Goal: Communication & Community: Answer question/provide support

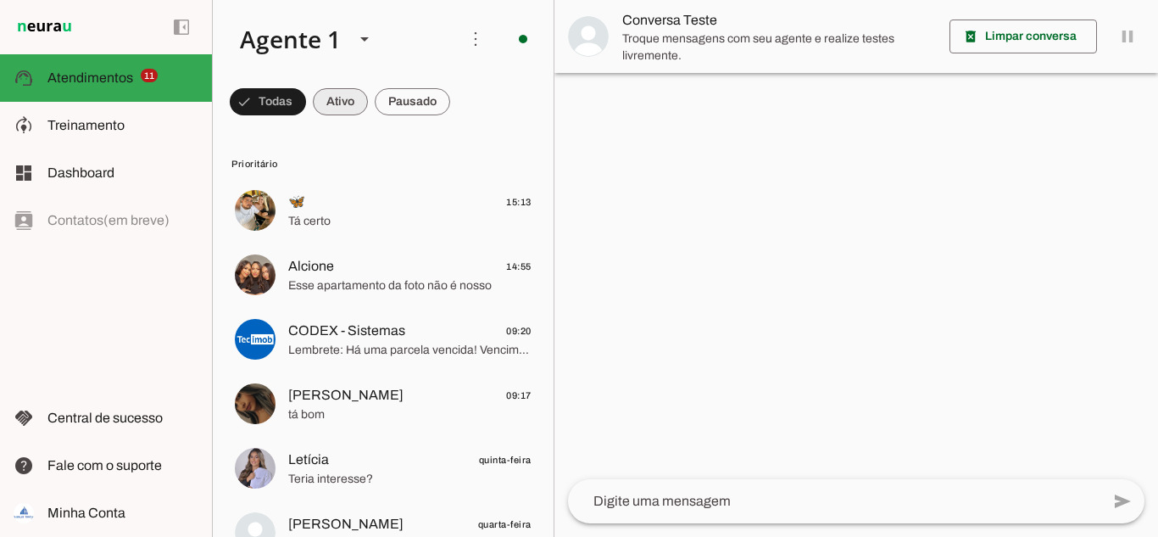
click at [306, 109] on span at bounding box center [268, 101] width 76 height 41
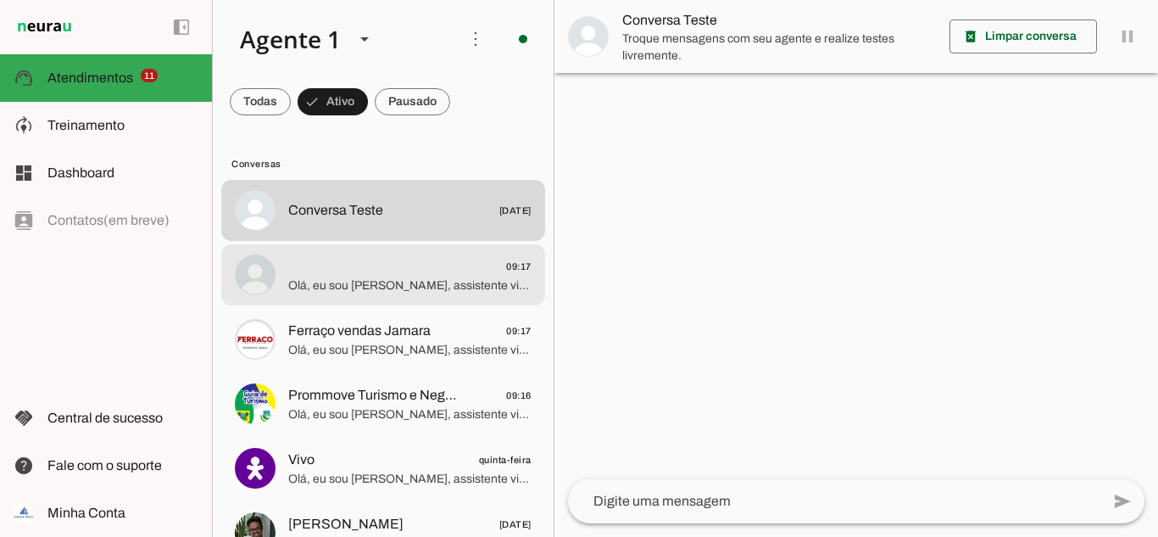
click at [354, 285] on span "Olá, eu sou [PERSON_NAME], assistente virtual da Avançar Imóveis. Qual o seu no…" at bounding box center [409, 285] width 243 height 17
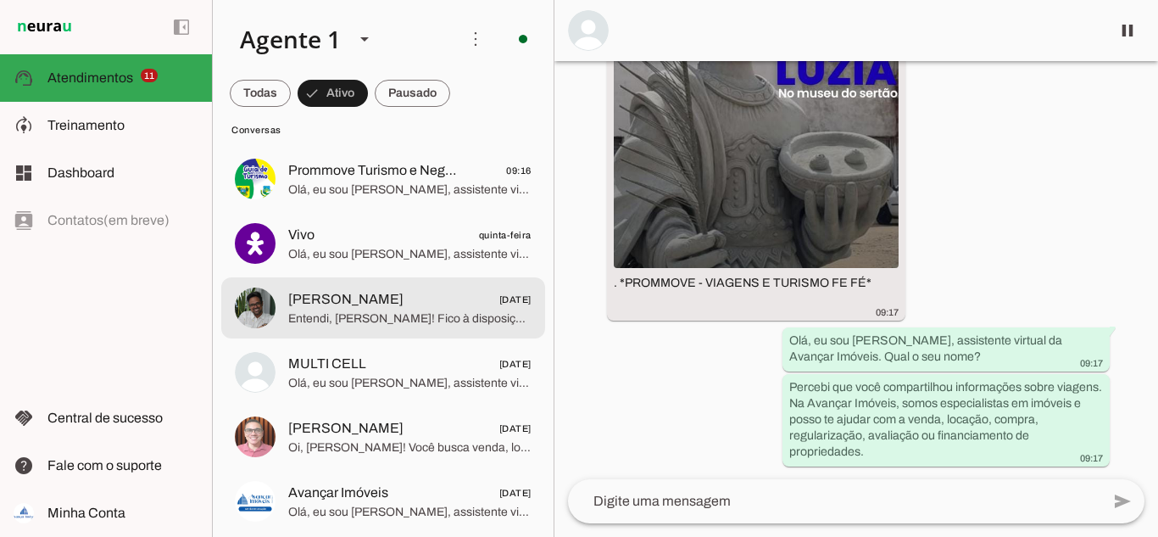
scroll to position [254, 0]
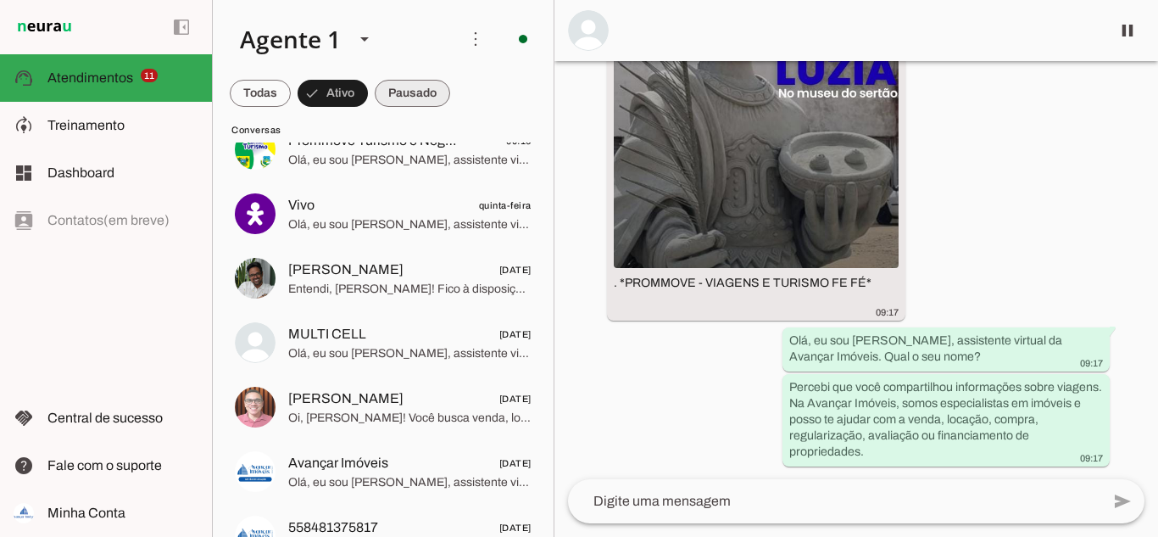
click at [291, 81] on span at bounding box center [260, 93] width 61 height 41
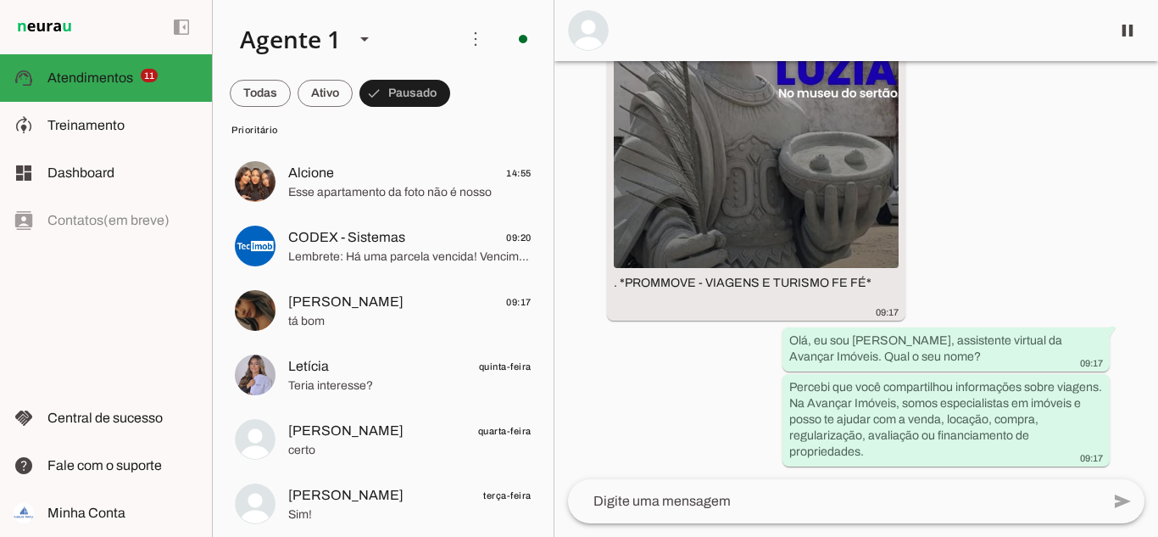
scroll to position [0, 0]
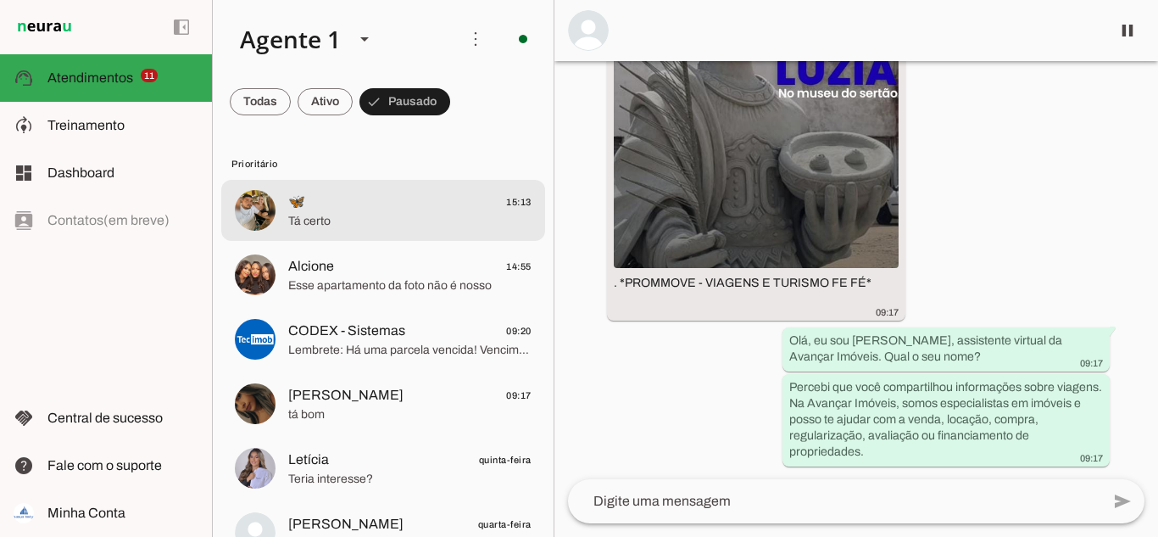
click at [391, 204] on span "🦋 15:13" at bounding box center [409, 202] width 243 height 21
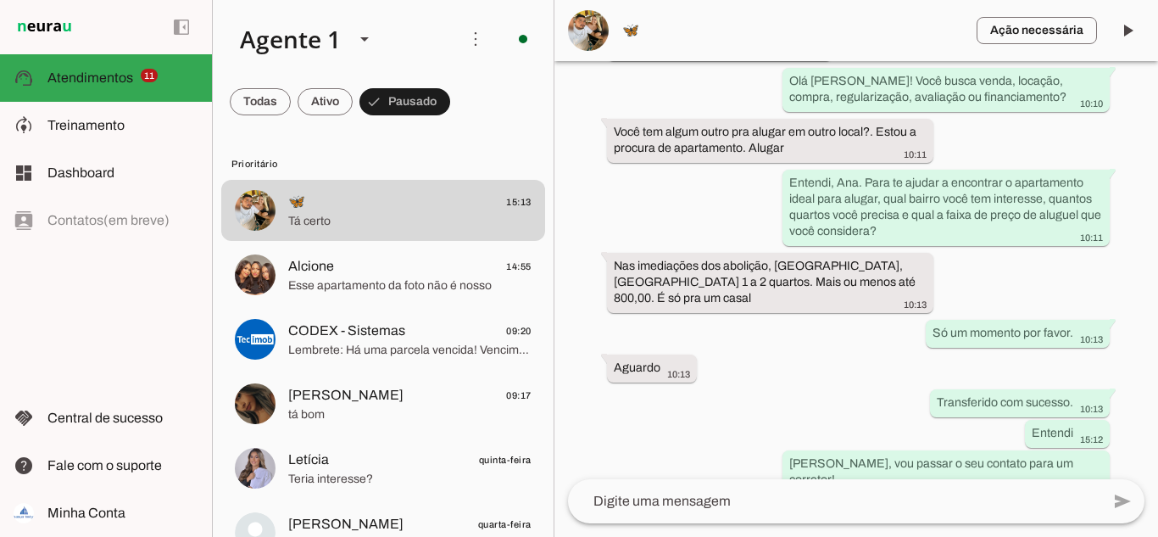
scroll to position [419, 0]
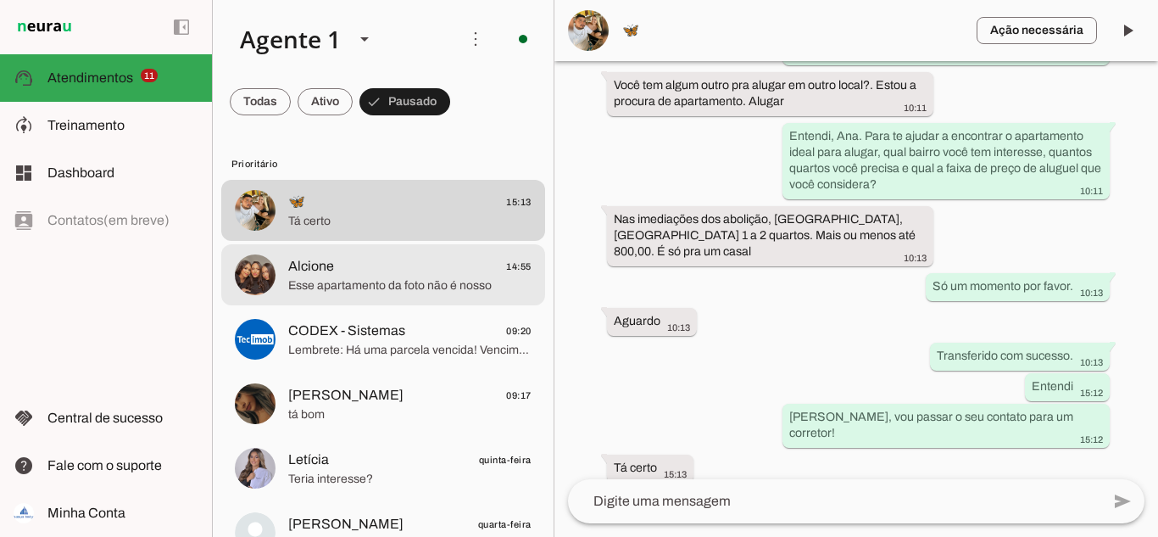
click at [374, 285] on span "Esse apartamento da foto não é nosso" at bounding box center [409, 285] width 243 height 17
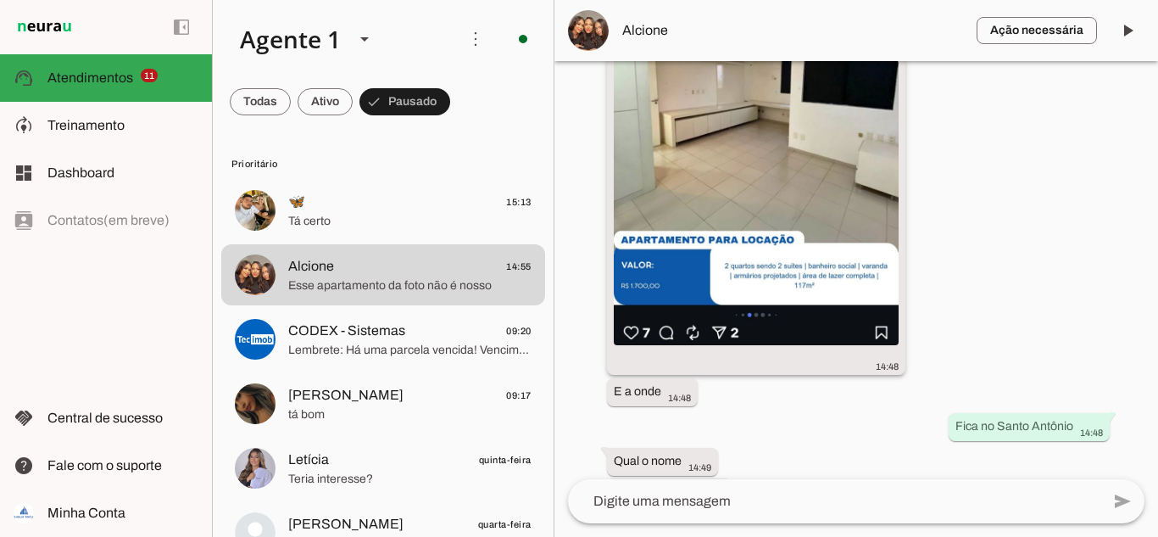
scroll to position [2912, 0]
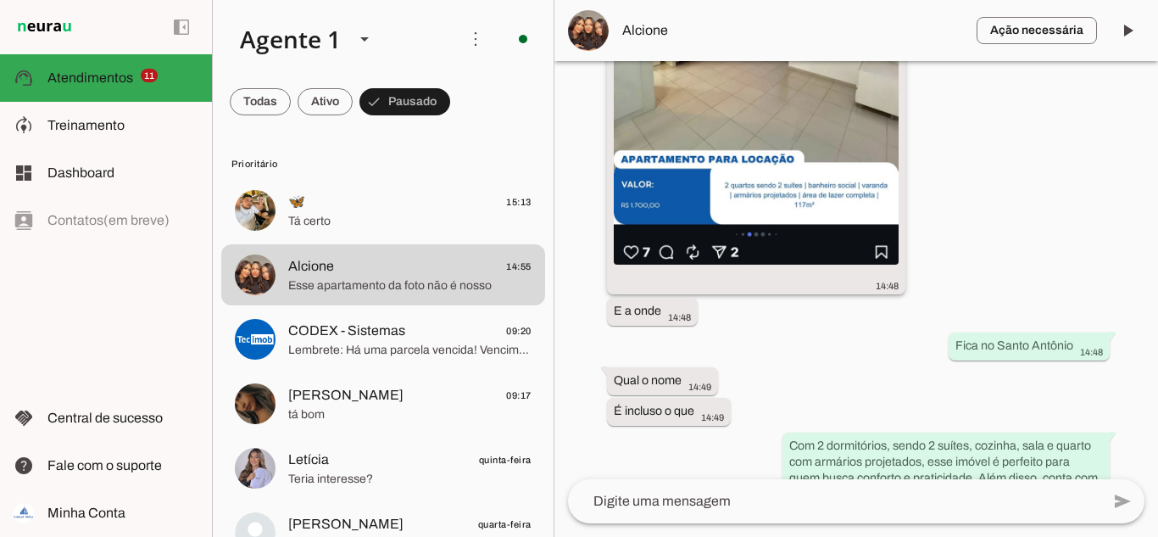
click at [809, 154] on img at bounding box center [756, 122] width 285 height 285
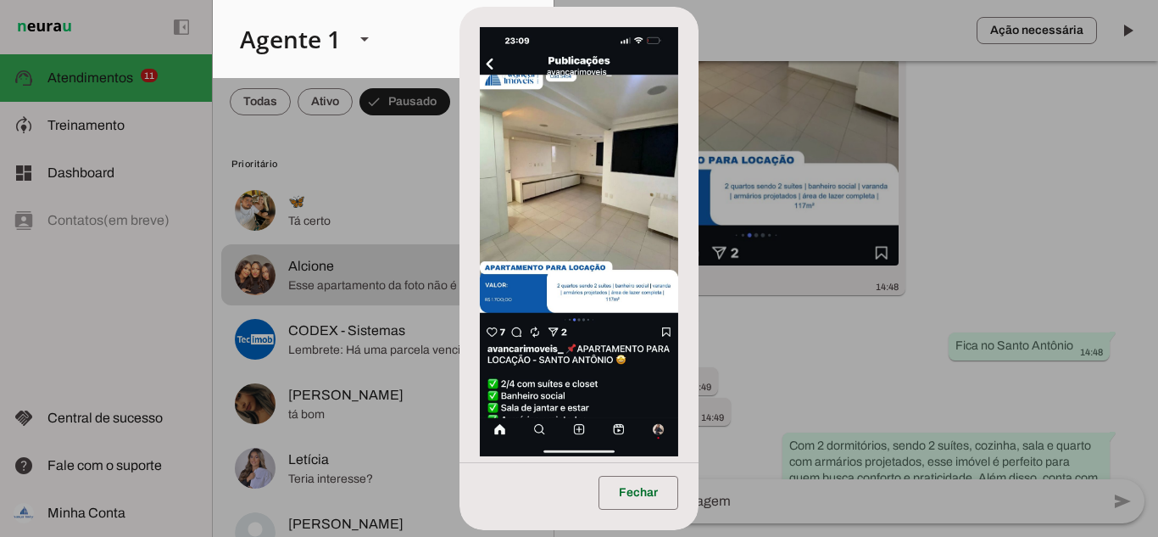
click at [537, 275] on img at bounding box center [579, 241] width 198 height 429
click at [651, 490] on span at bounding box center [638, 492] width 80 height 41
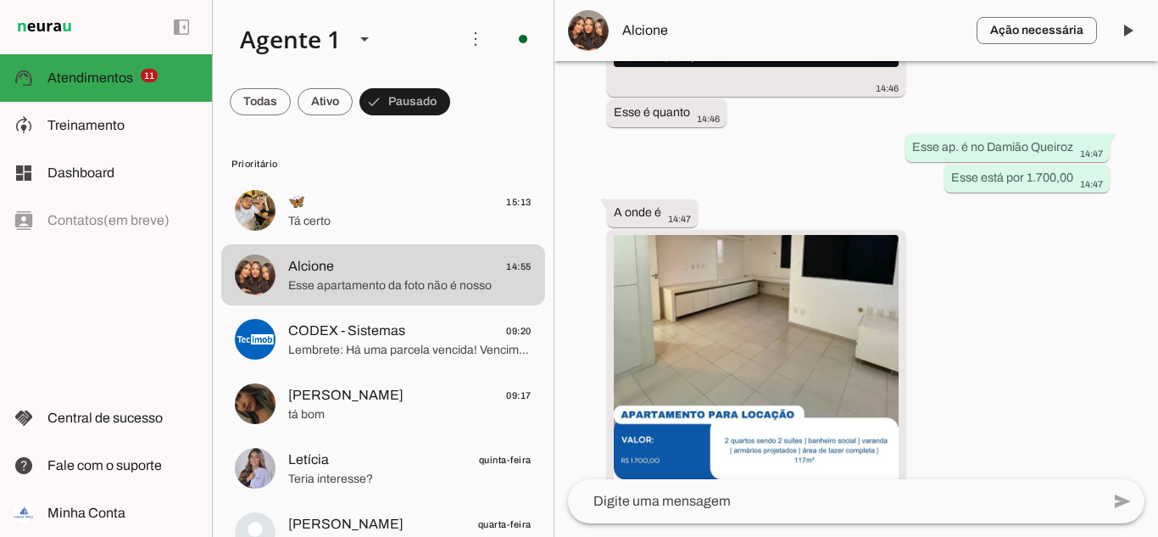
scroll to position [2738, 0]
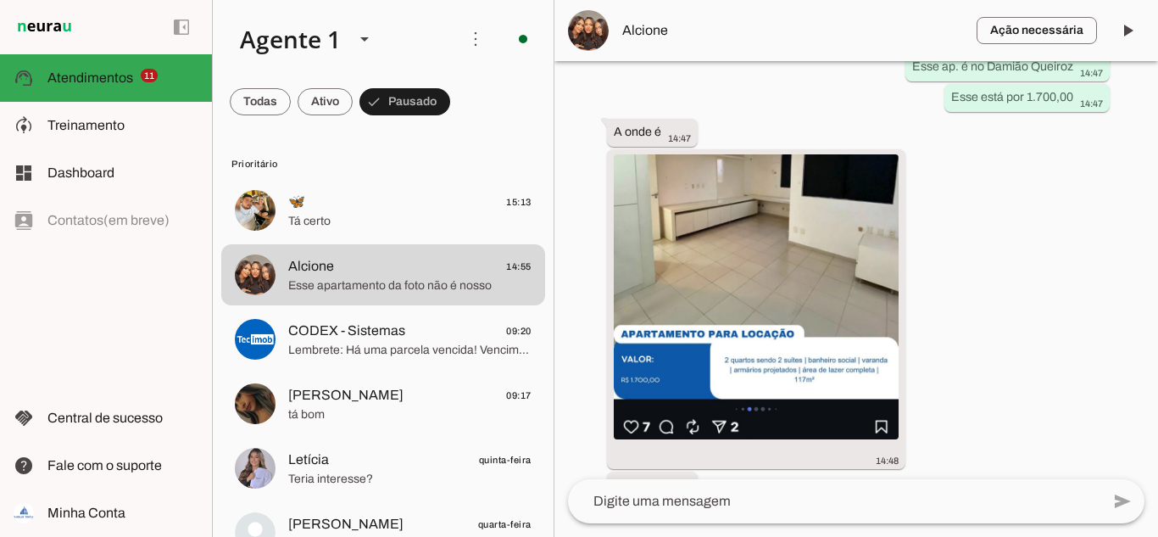
click at [589, 22] on img at bounding box center [588, 30] width 41 height 41
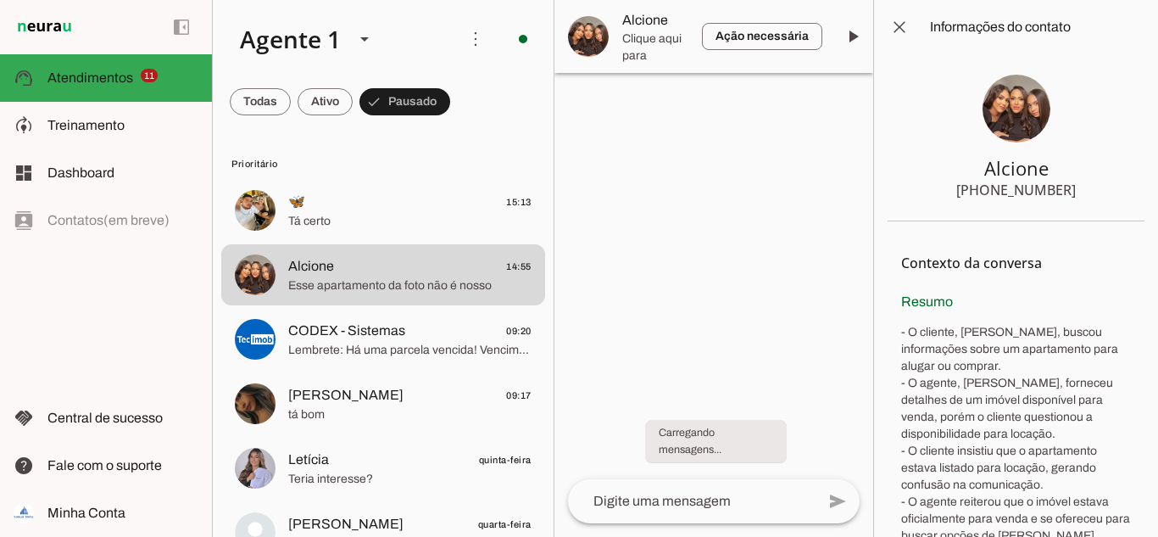
click at [1040, 98] on img at bounding box center [1016, 109] width 68 height 68
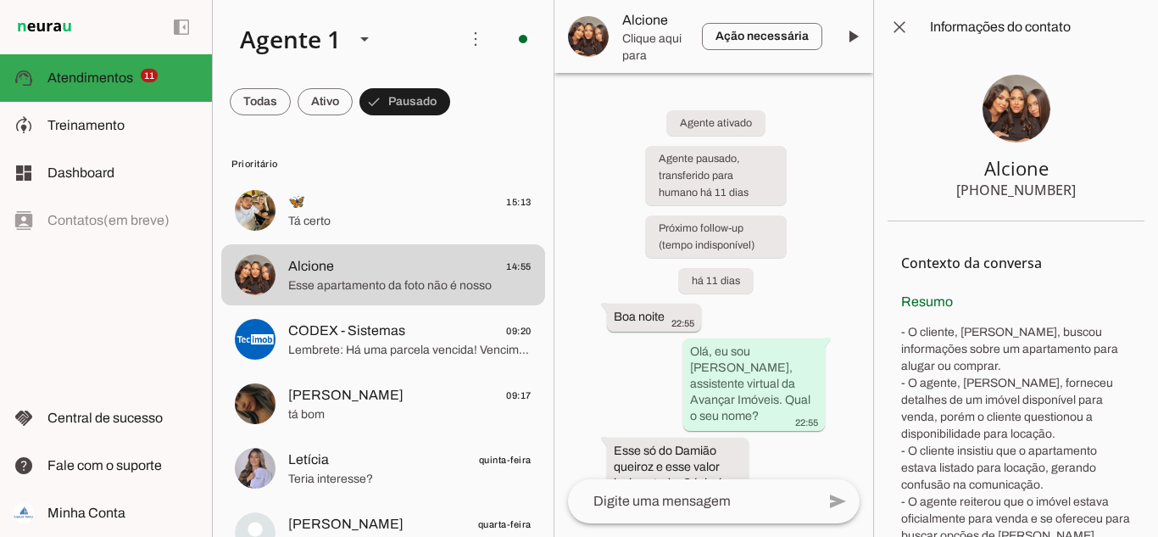
click at [1009, 104] on img at bounding box center [1016, 109] width 68 height 68
click at [905, 31] on span at bounding box center [899, 27] width 41 height 41
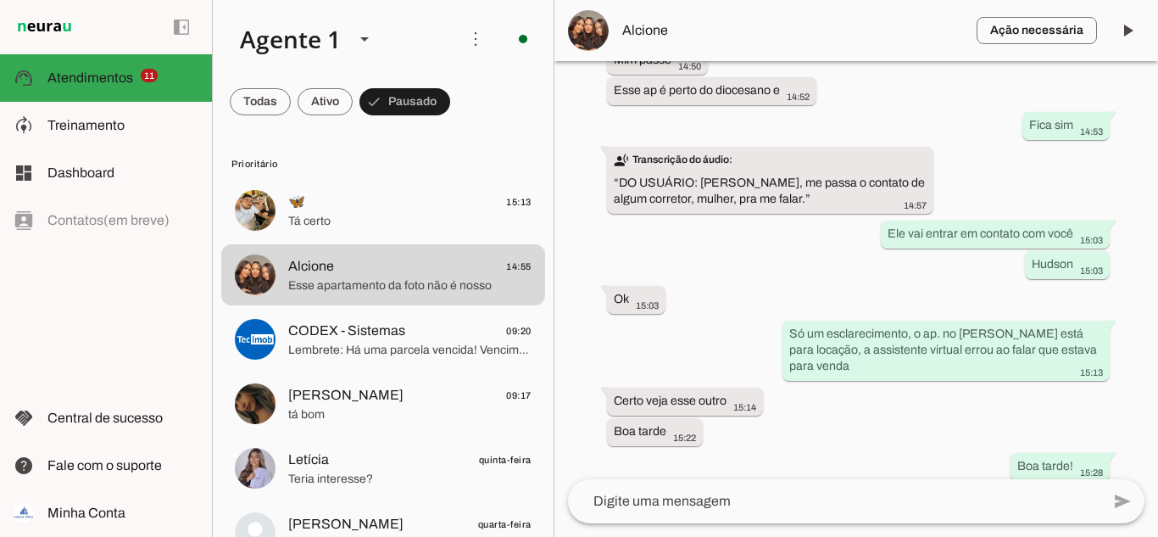
scroll to position [3661, 0]
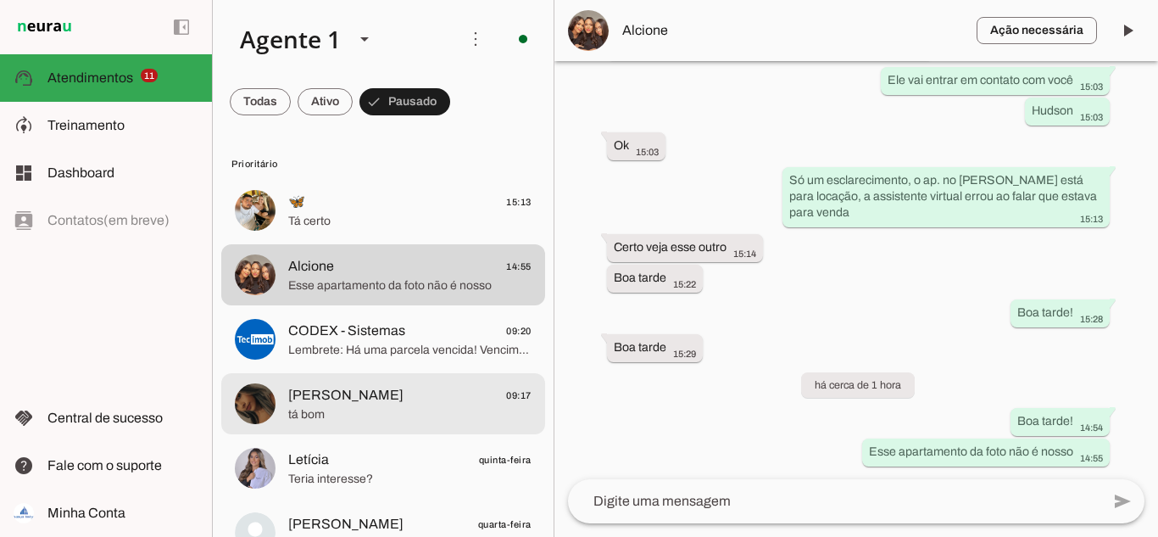
click at [378, 404] on span "[PERSON_NAME]" at bounding box center [345, 395] width 115 height 20
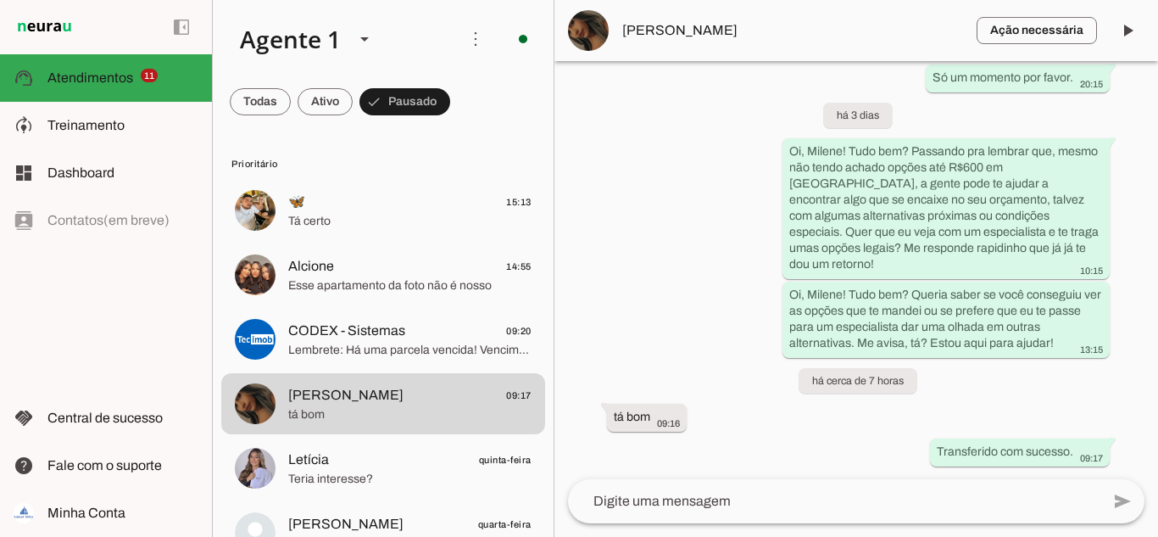
scroll to position [1133, 0]
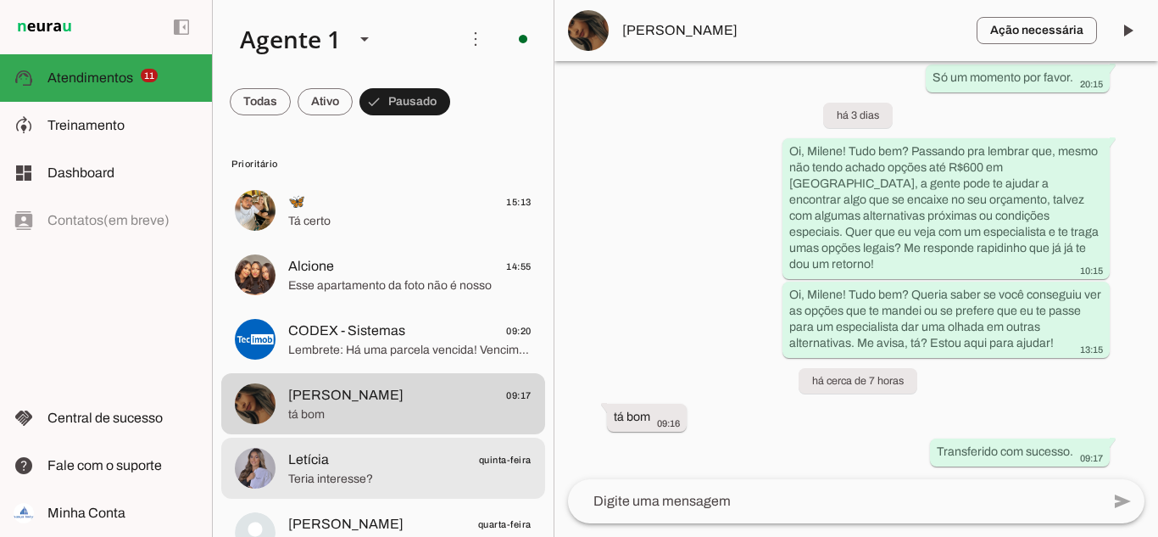
click at [354, 474] on span "Teria interesse?" at bounding box center [409, 478] width 243 height 17
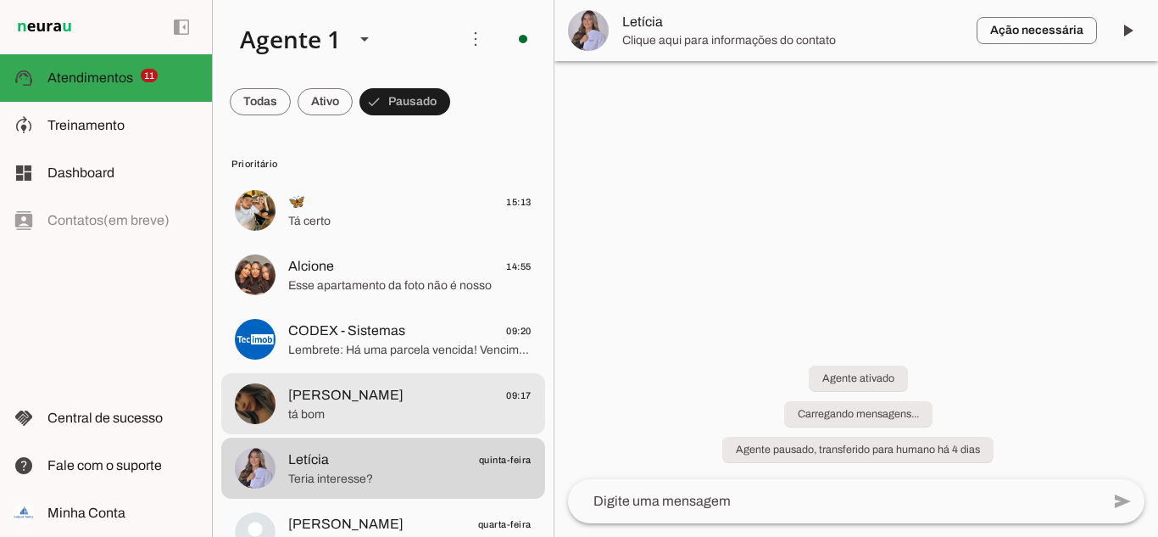
click at [352, 401] on span "[PERSON_NAME]" at bounding box center [345, 395] width 115 height 20
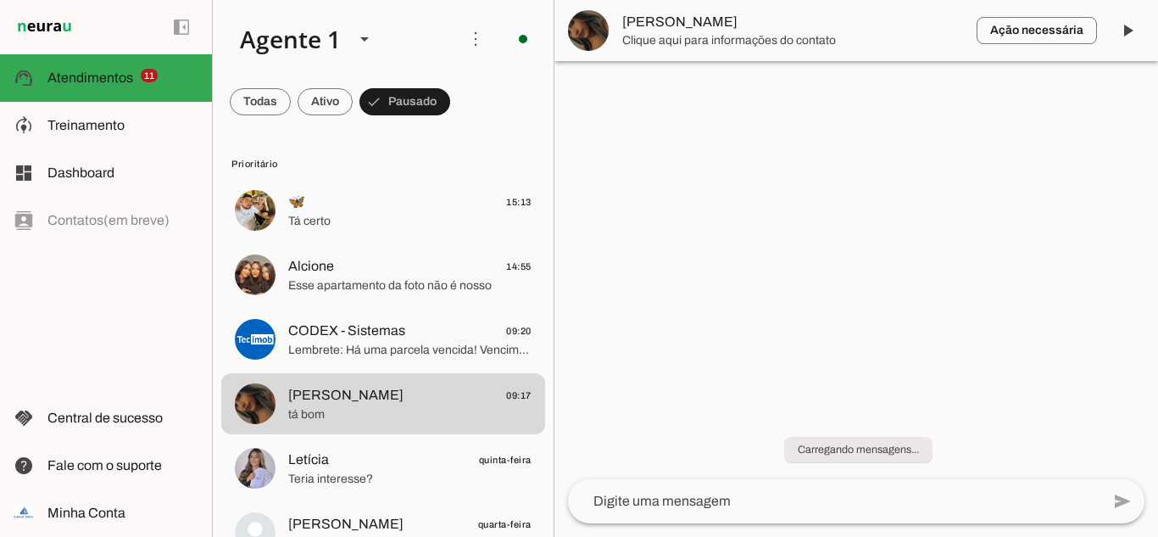
click at [688, 19] on span "[PERSON_NAME]" at bounding box center [792, 22] width 341 height 20
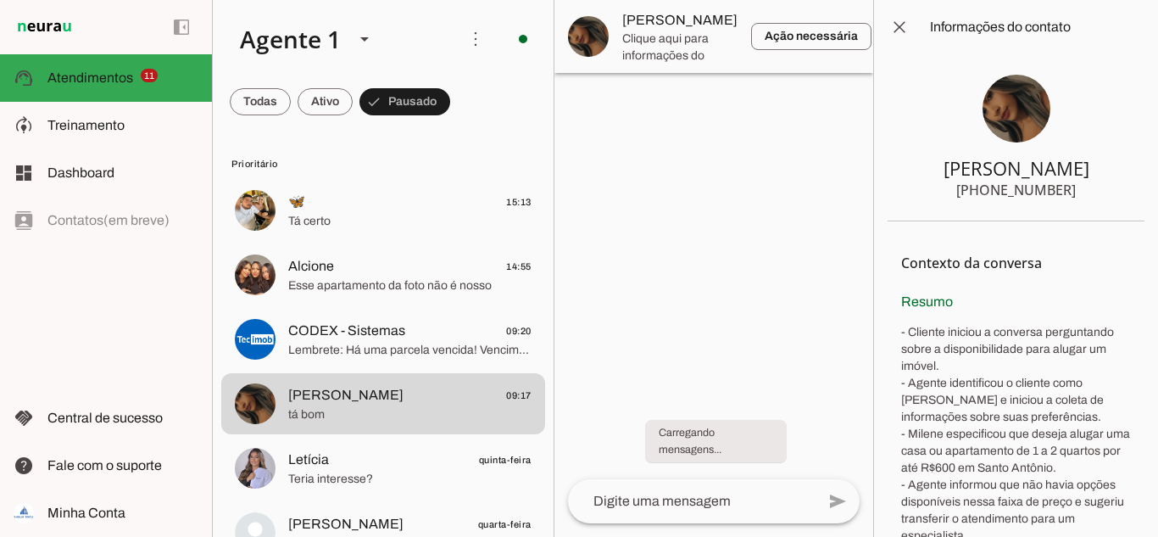
click at [1015, 101] on img at bounding box center [1016, 109] width 68 height 68
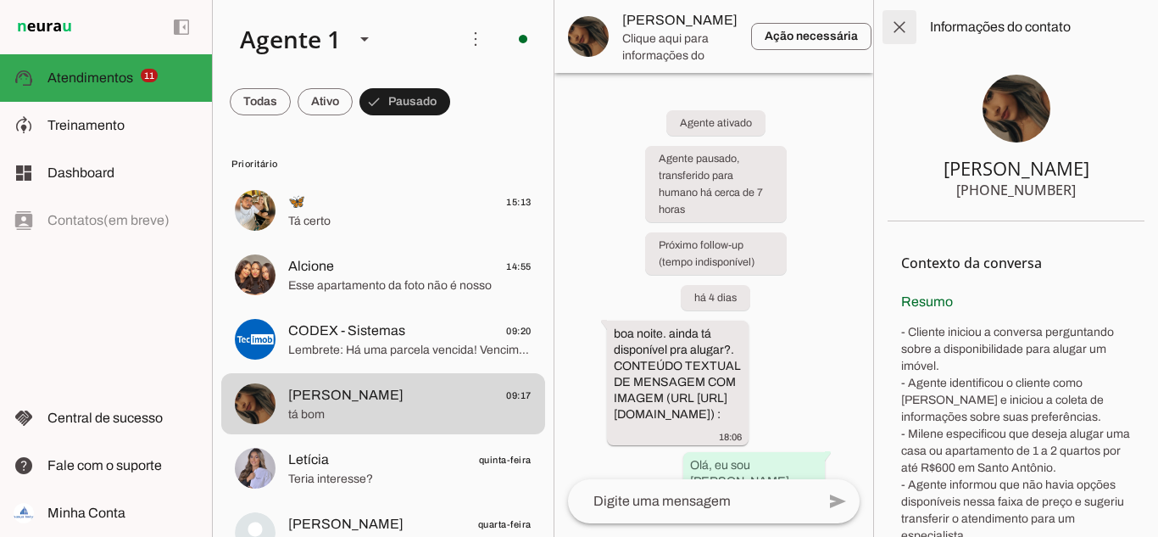
click at [897, 22] on span at bounding box center [899, 27] width 41 height 41
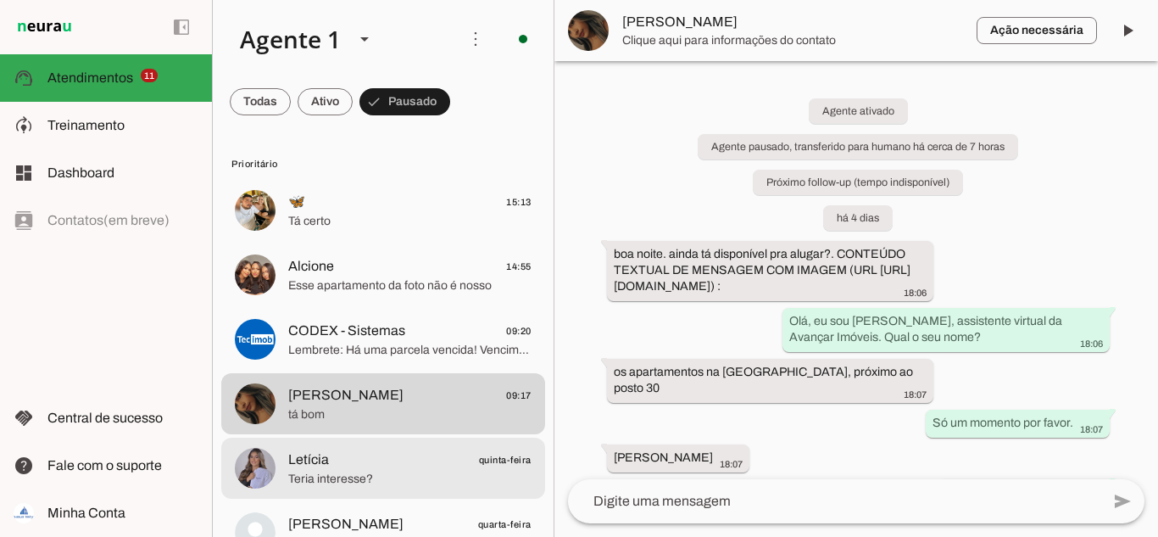
click at [322, 241] on md-item "Letícia quinta-feira Teria interesse?" at bounding box center [383, 210] width 324 height 61
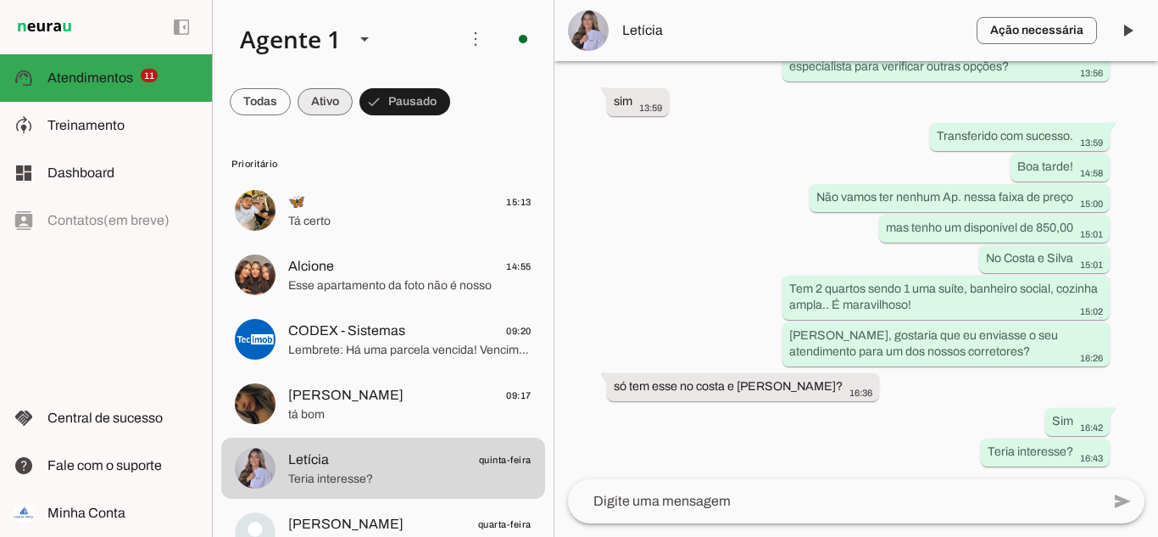
click at [291, 97] on span at bounding box center [260, 101] width 61 height 41
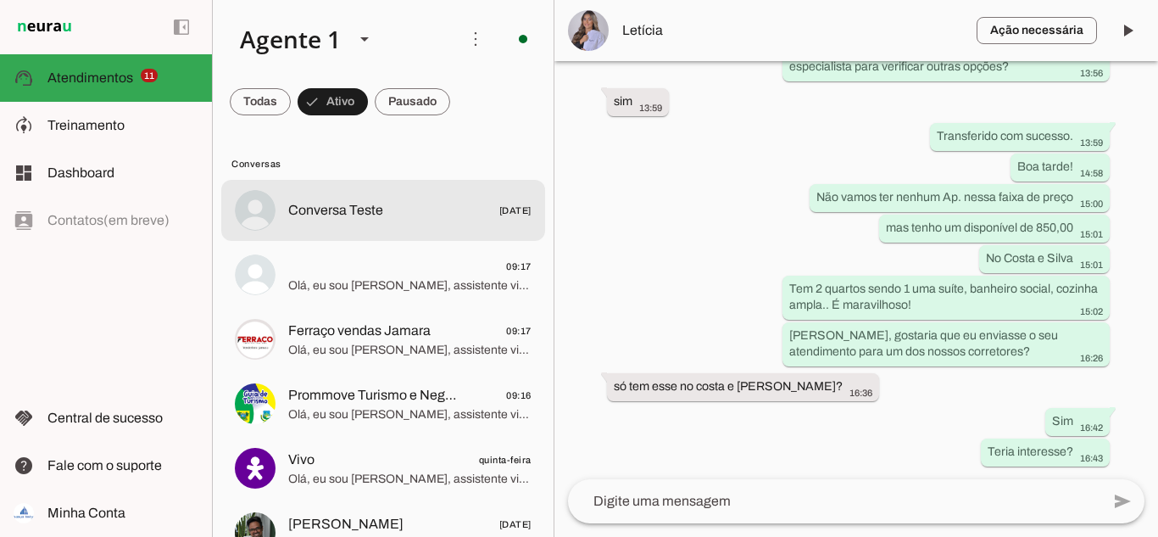
click at [376, 215] on span "Conversa Teste" at bounding box center [335, 210] width 95 height 20
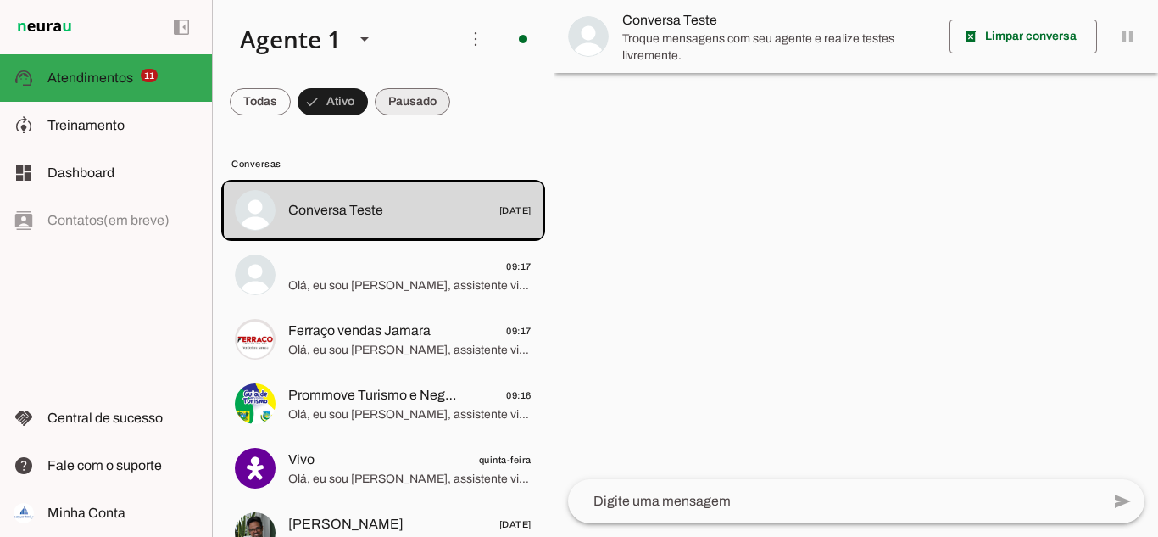
click at [291, 101] on span at bounding box center [260, 101] width 61 height 41
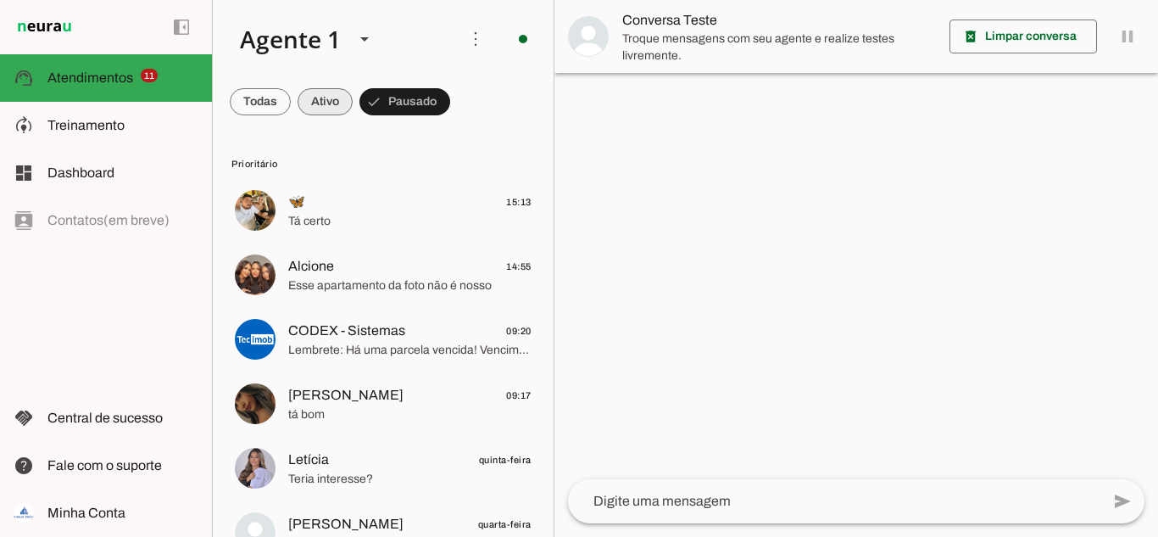
click at [291, 97] on span at bounding box center [260, 101] width 61 height 41
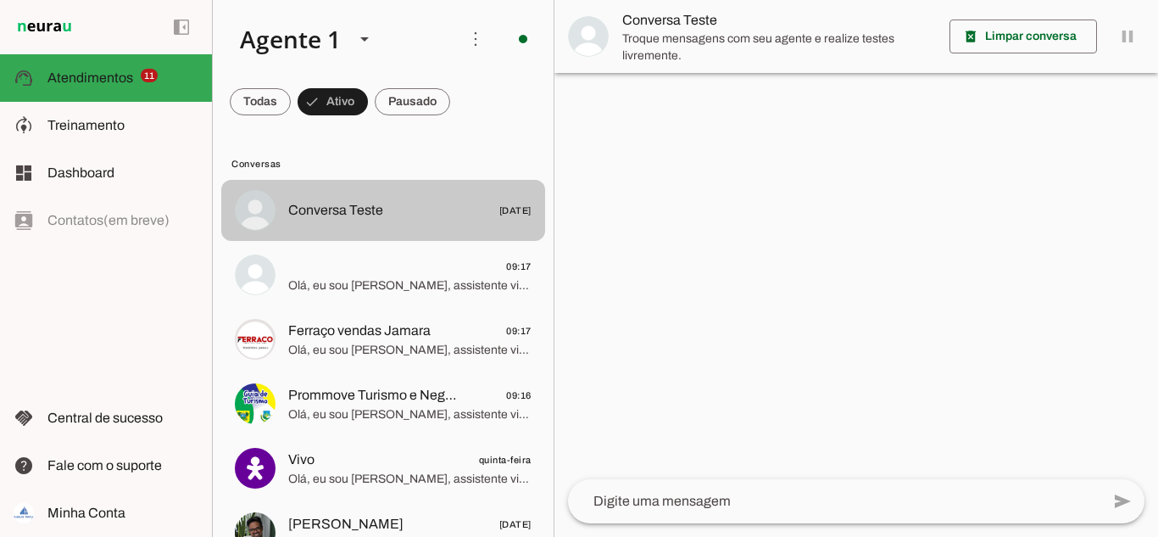
click at [351, 217] on span "Conversa Teste" at bounding box center [335, 210] width 95 height 20
